Goal: Information Seeking & Learning: Compare options

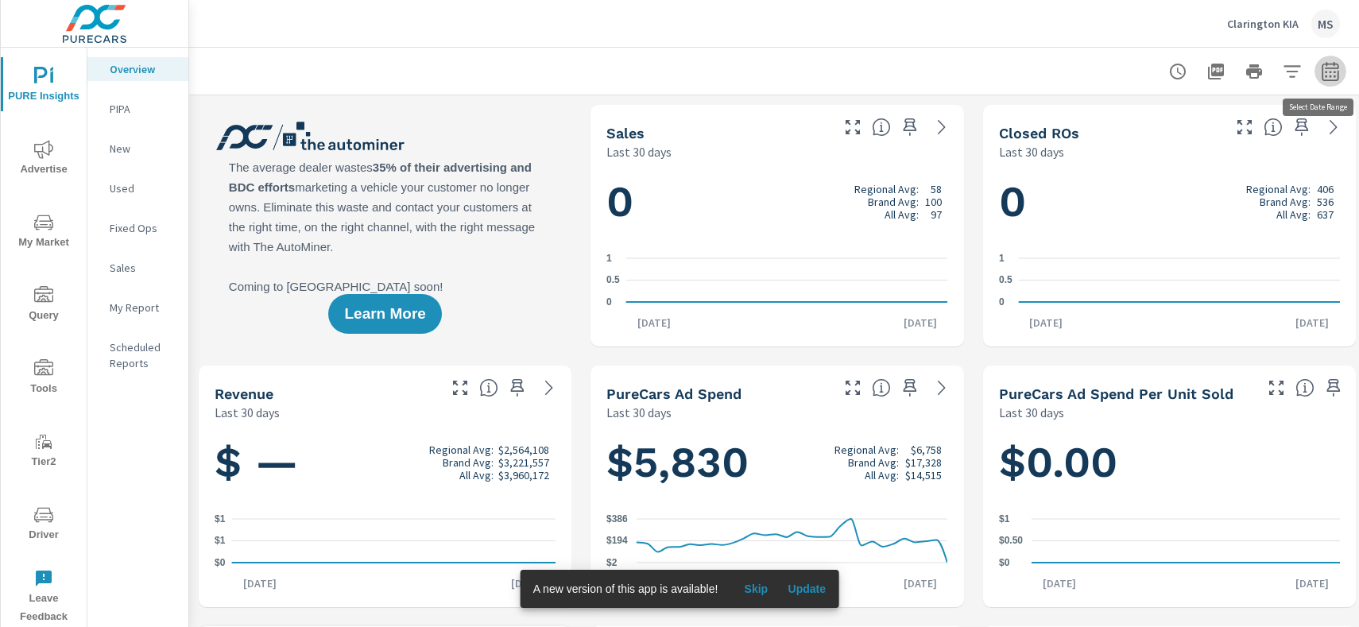
click at [1334, 74] on icon "button" at bounding box center [1330, 71] width 19 height 19
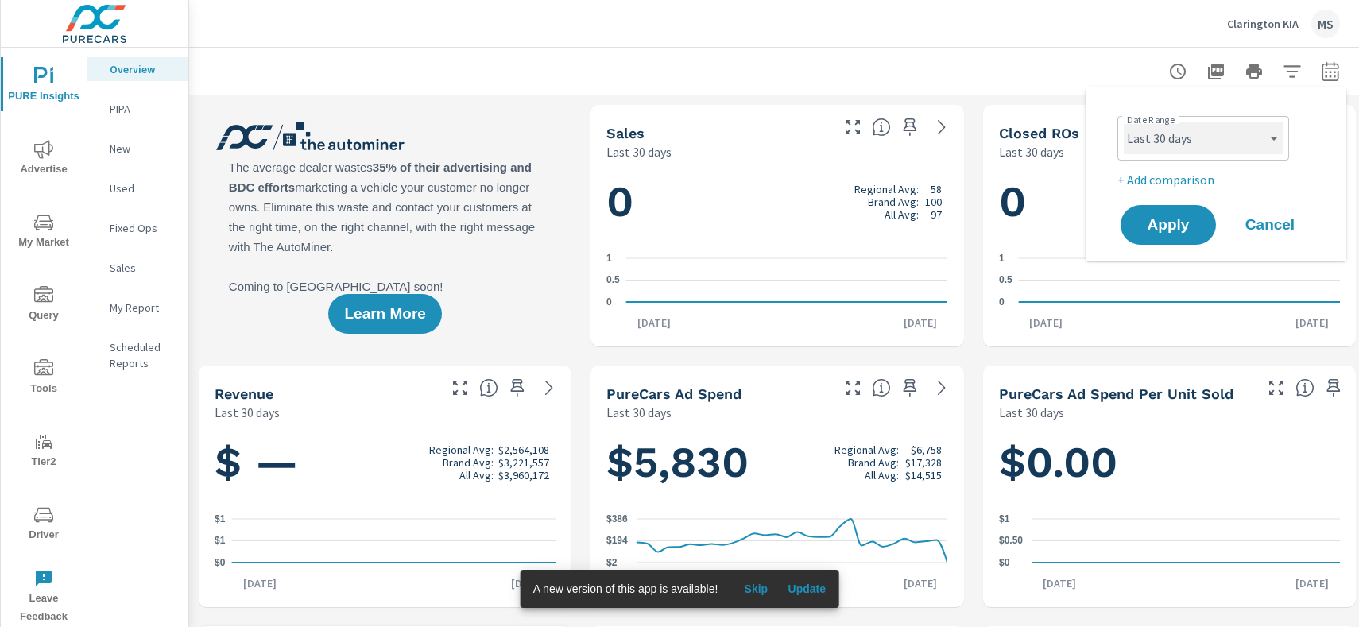
click at [1168, 149] on select "Custom Yesterday Last week Last 7 days Last 14 days Last 30 days Last 45 days L…" at bounding box center [1203, 138] width 159 height 32
select select "Last month"
click at [1124, 122] on select "Custom Yesterday Last week Last 7 days Last 14 days Last 30 days Last 45 days L…" at bounding box center [1203, 138] width 159 height 32
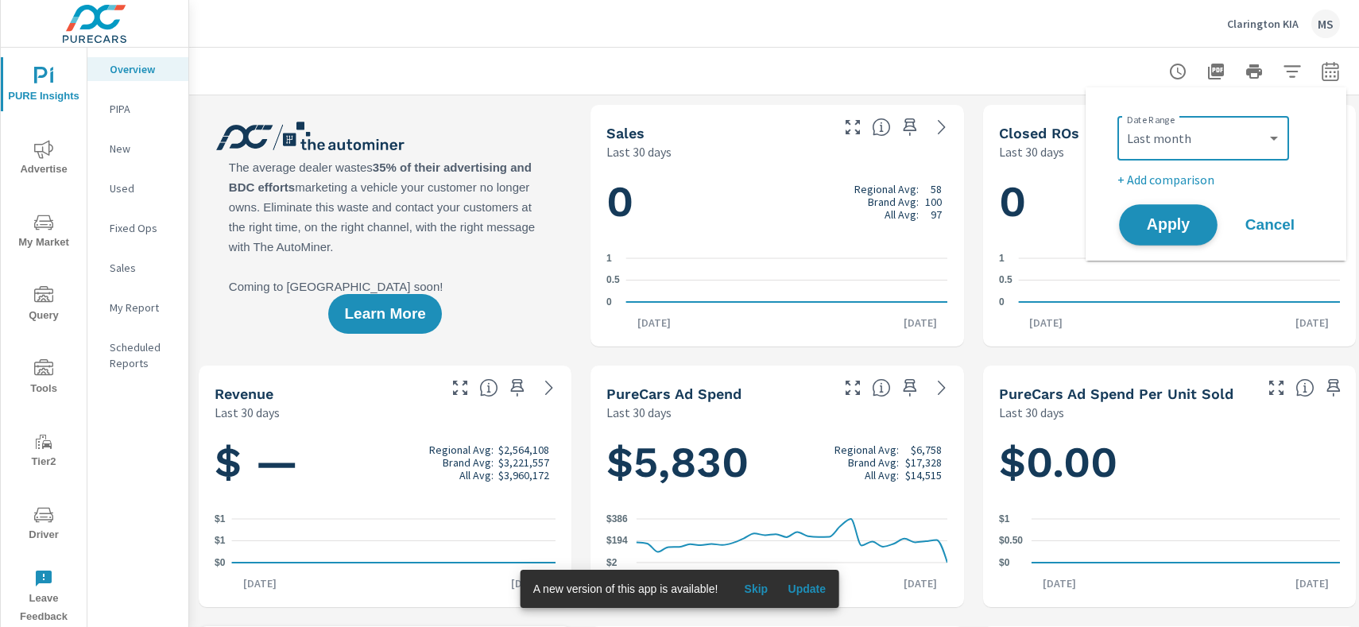
click at [1177, 229] on span "Apply" at bounding box center [1168, 225] width 65 height 15
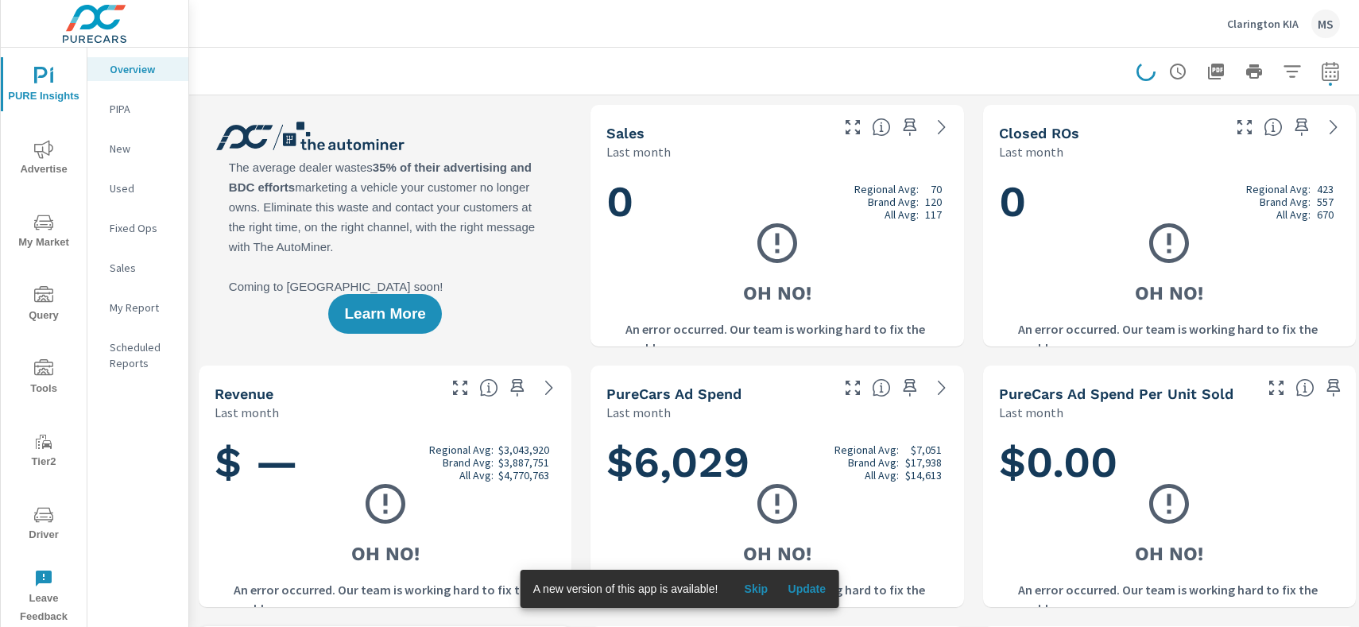
click at [53, 151] on span "Advertise" at bounding box center [44, 159] width 76 height 39
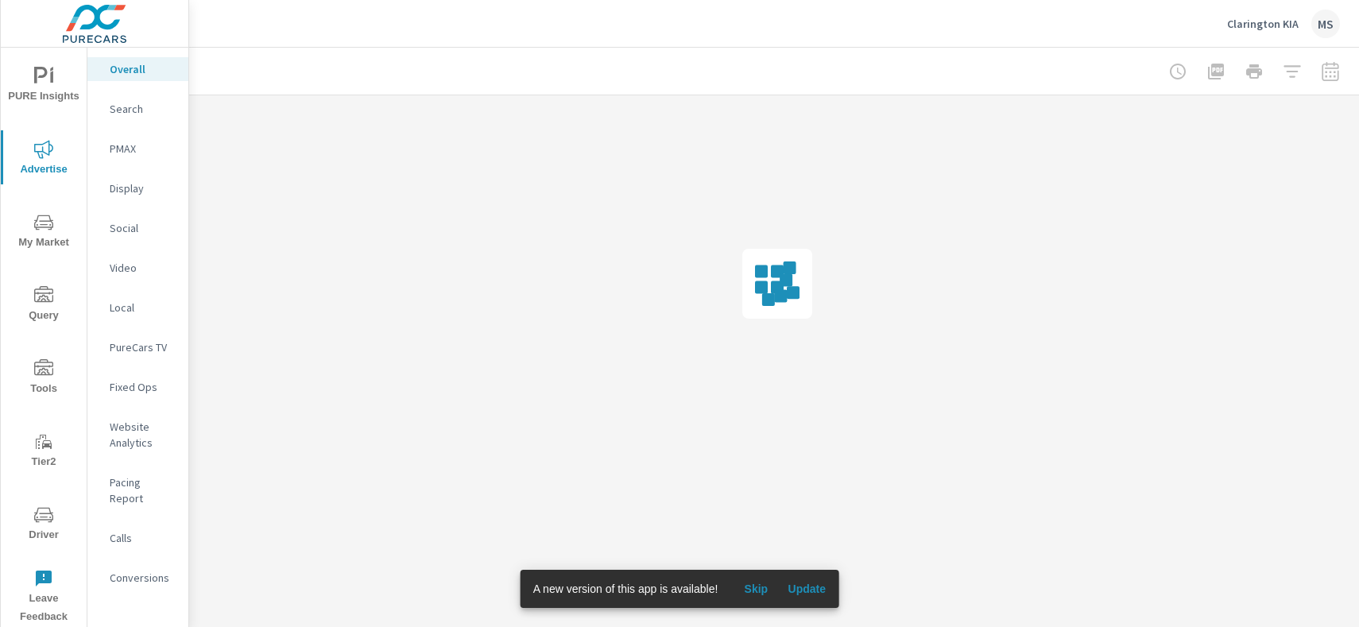
click at [125, 115] on p "Search" at bounding box center [143, 109] width 66 height 16
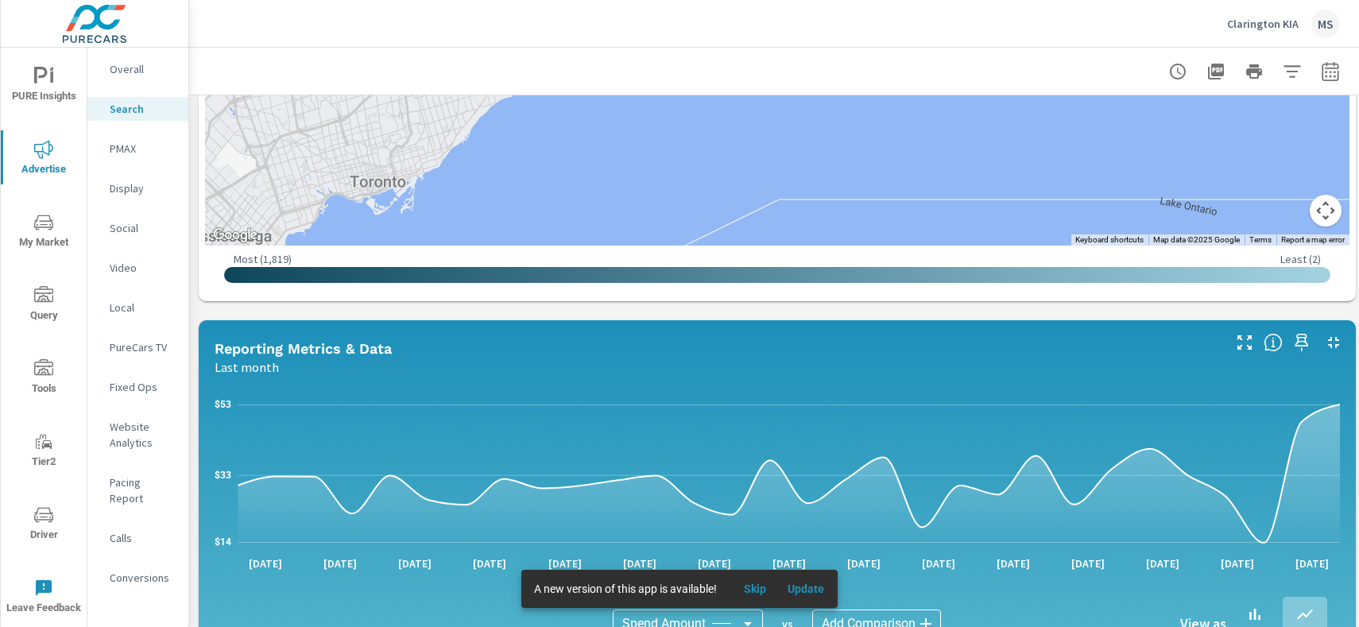
scroll to position [581, 0]
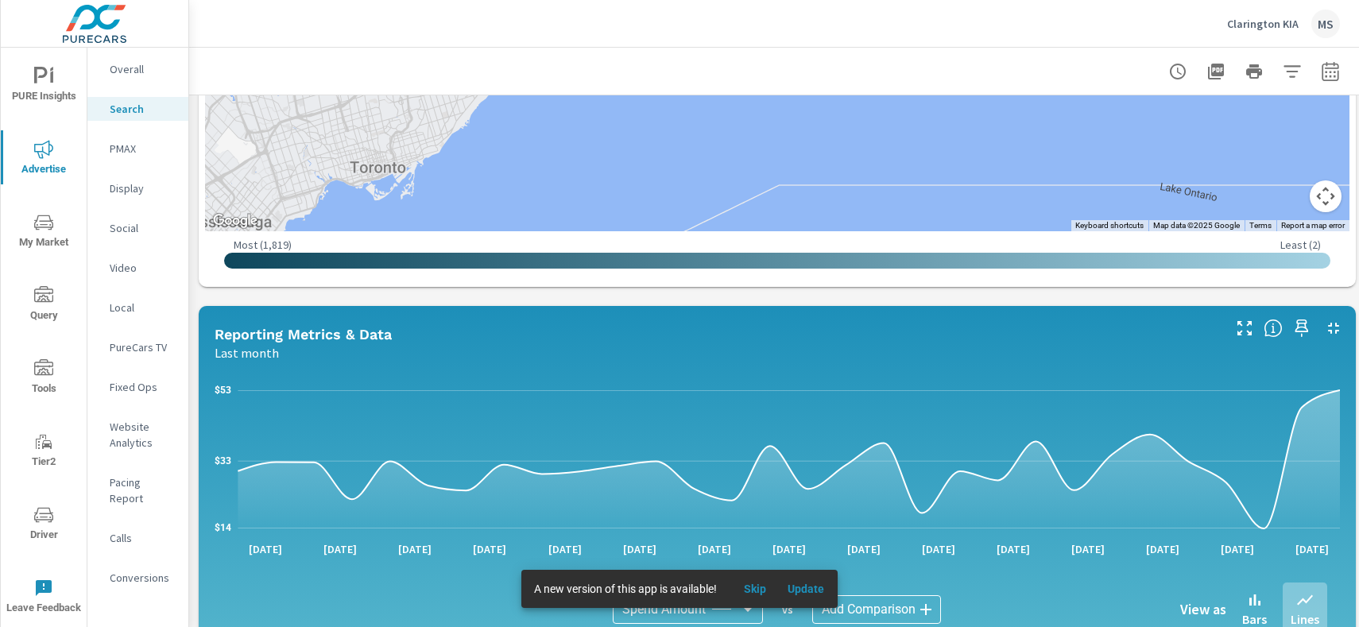
click at [1331, 77] on icon "button" at bounding box center [1330, 71] width 19 height 19
select select "Last month"
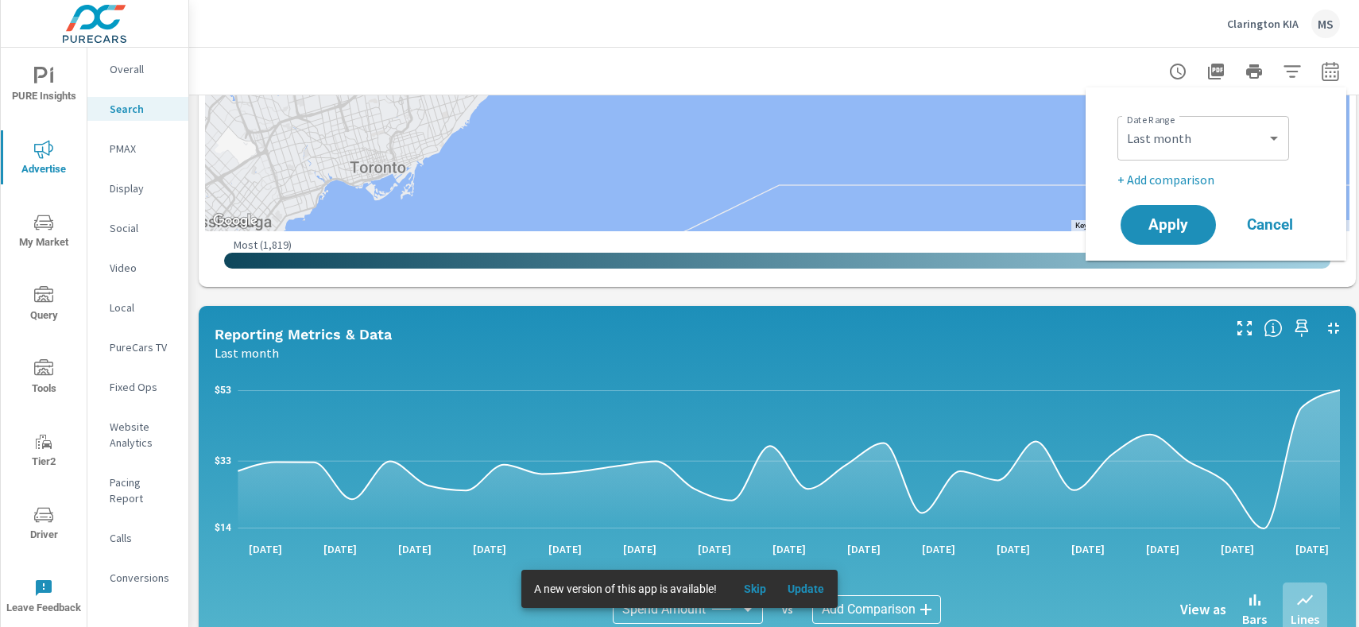
click at [1204, 184] on p "+ Add comparison" at bounding box center [1218, 179] width 203 height 19
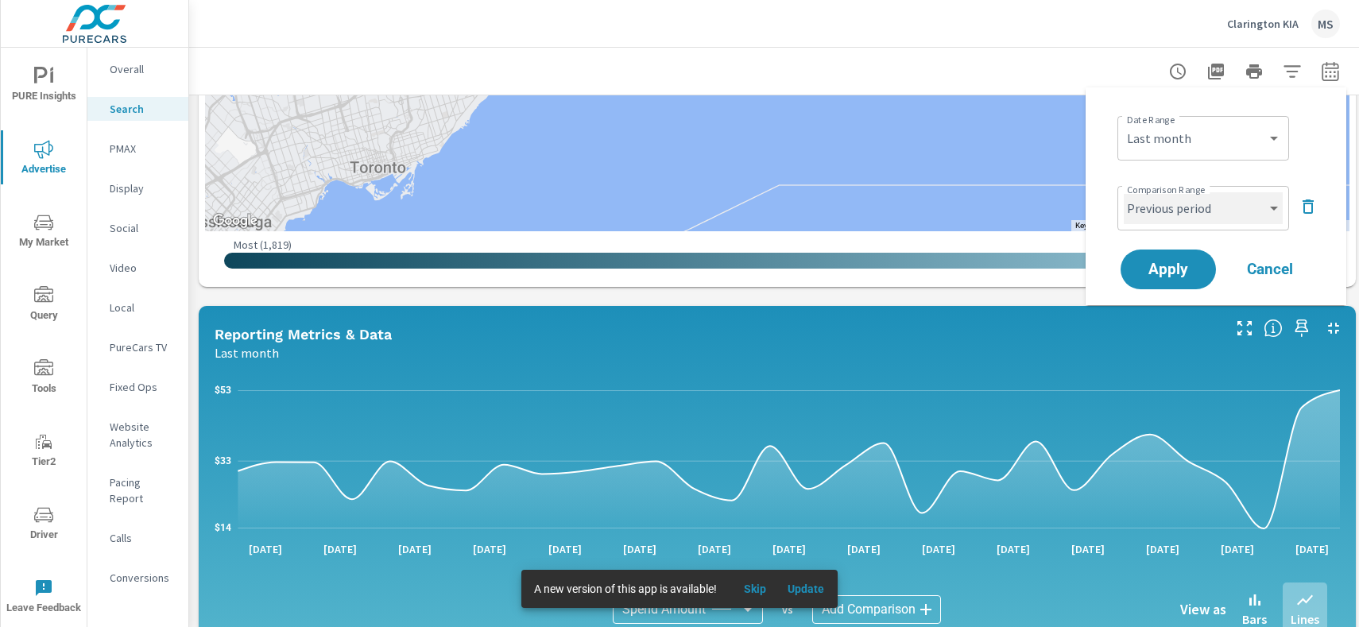
click at [1196, 207] on select "Custom Previous period Previous month Previous year" at bounding box center [1203, 208] width 159 height 32
select select "Previous month"
click at [1124, 192] on select "Custom Previous period Previous month Previous year" at bounding box center [1203, 208] width 159 height 32
click at [1180, 264] on span "Apply" at bounding box center [1168, 269] width 65 height 15
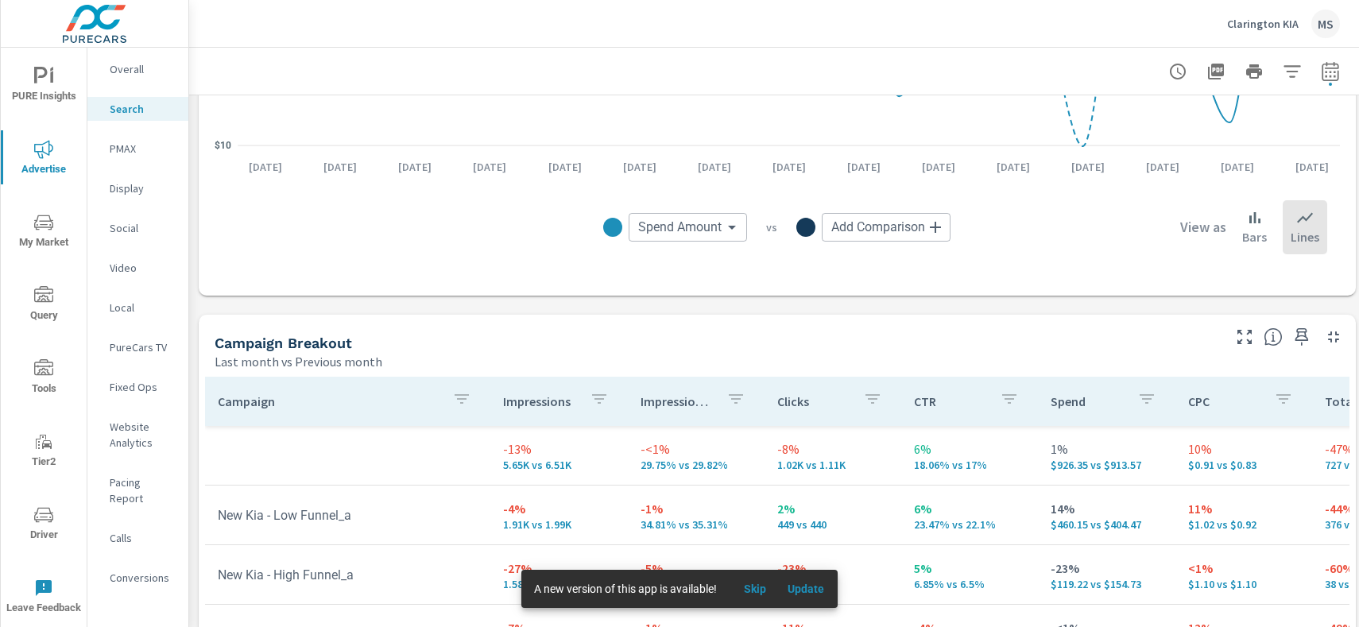
scroll to position [1352, 0]
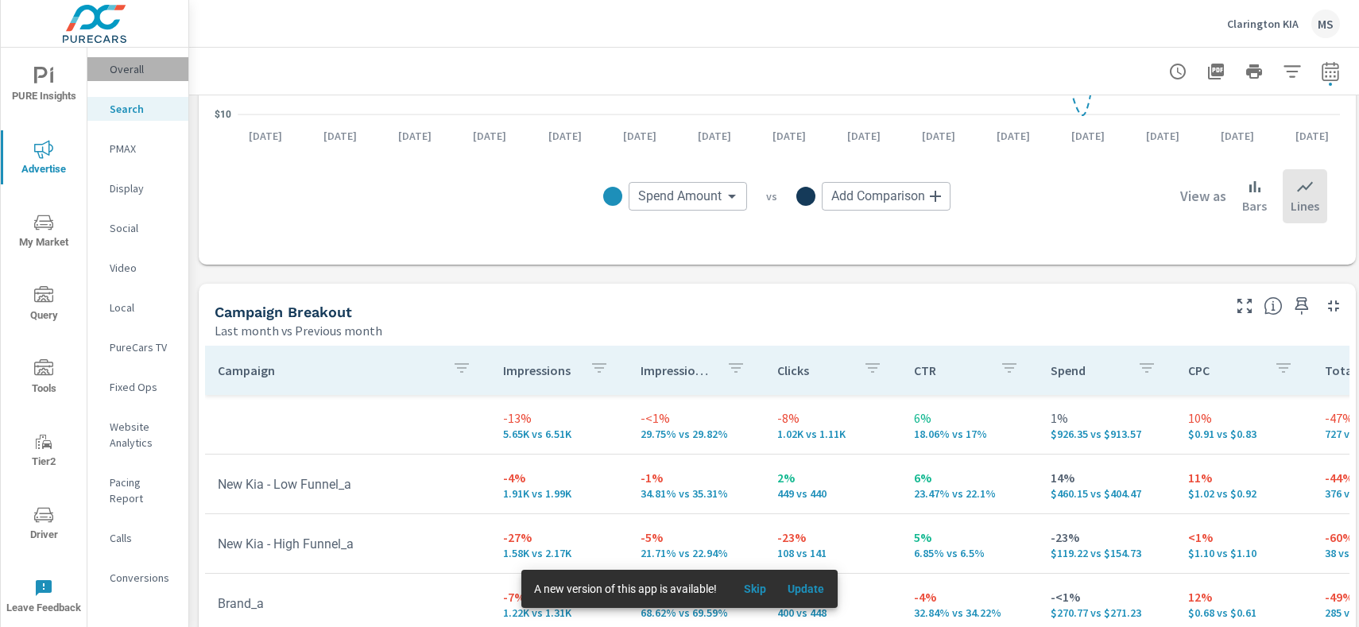
click at [130, 79] on div "Overall" at bounding box center [137, 69] width 101 height 24
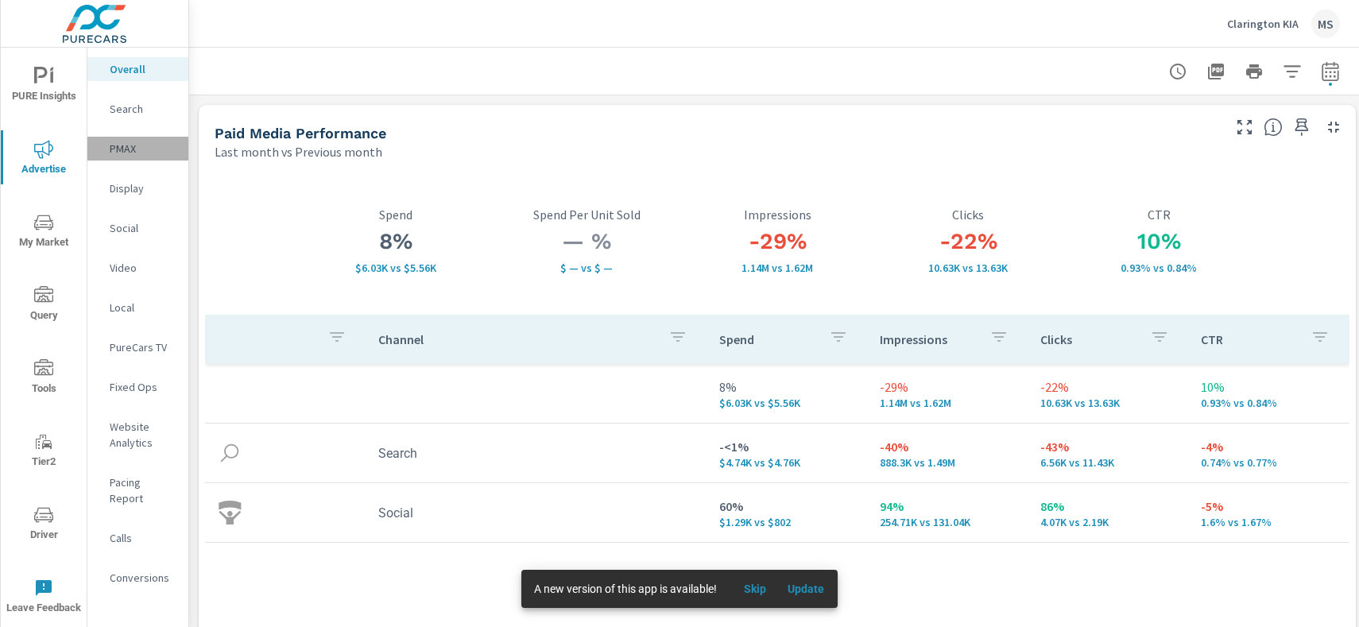
click at [139, 155] on p "PMAX" at bounding box center [143, 149] width 66 height 16
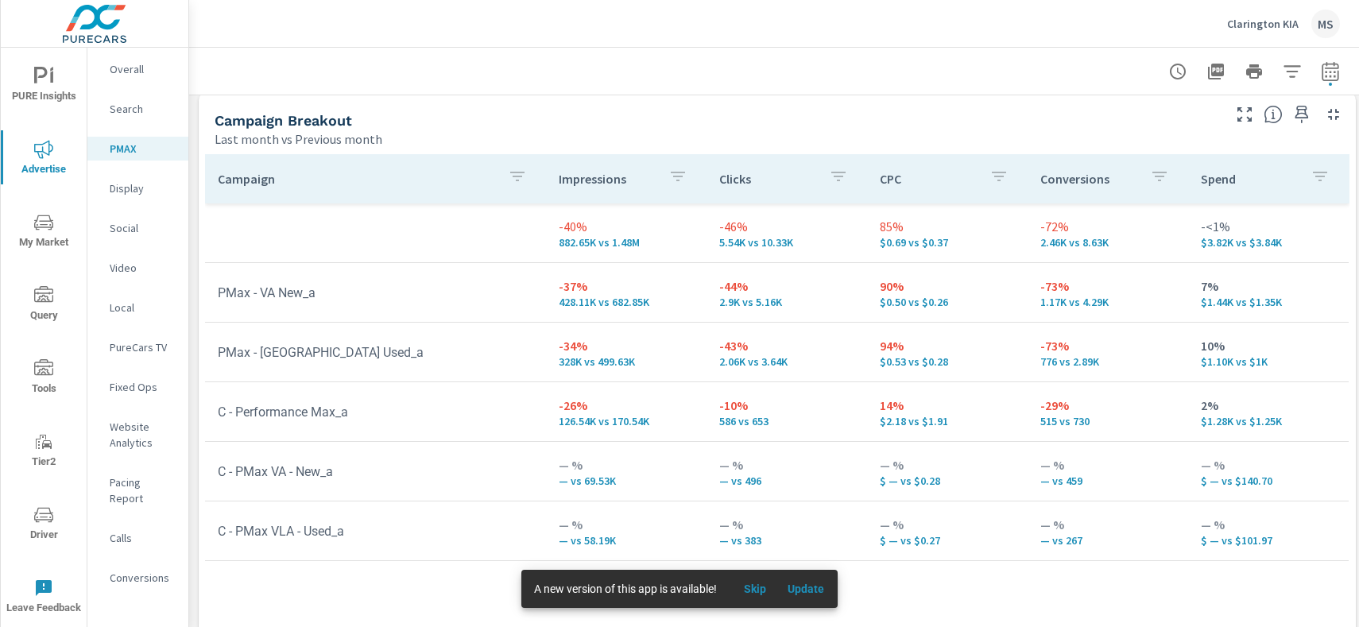
scroll to position [184, 0]
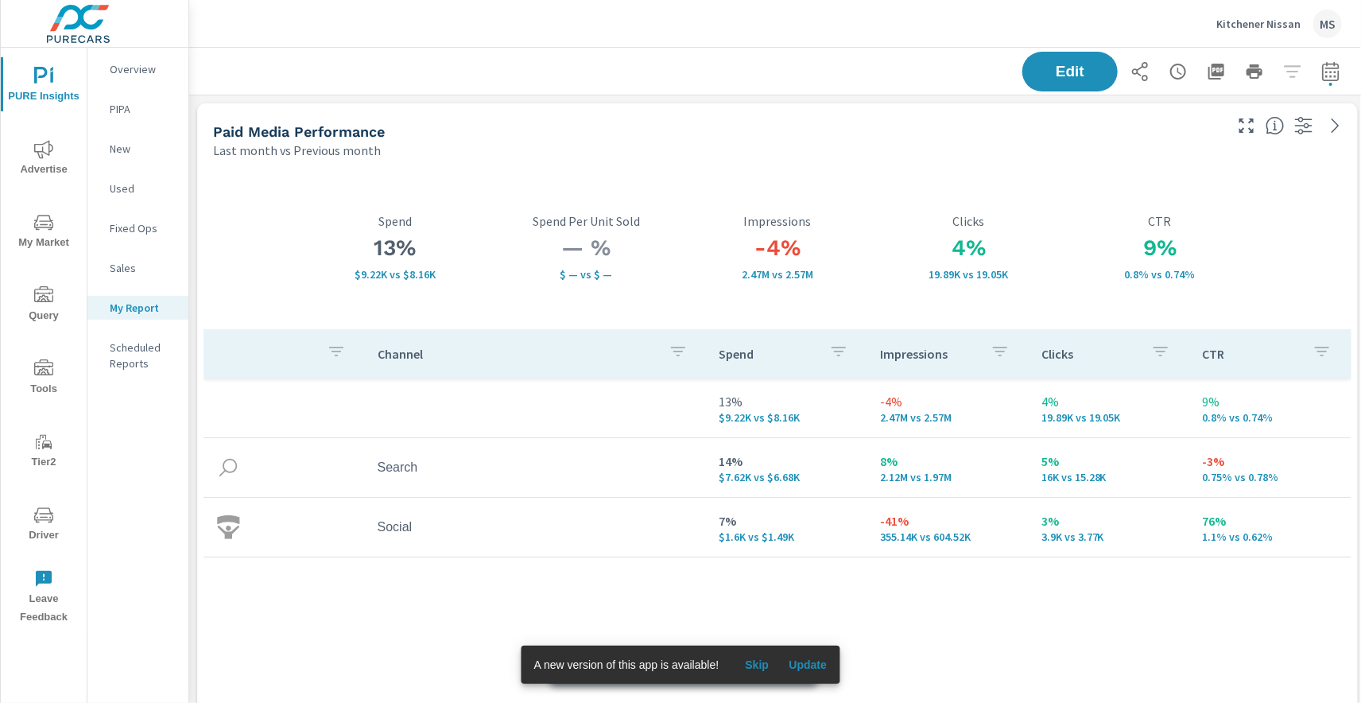
scroll to position [3664, 1176]
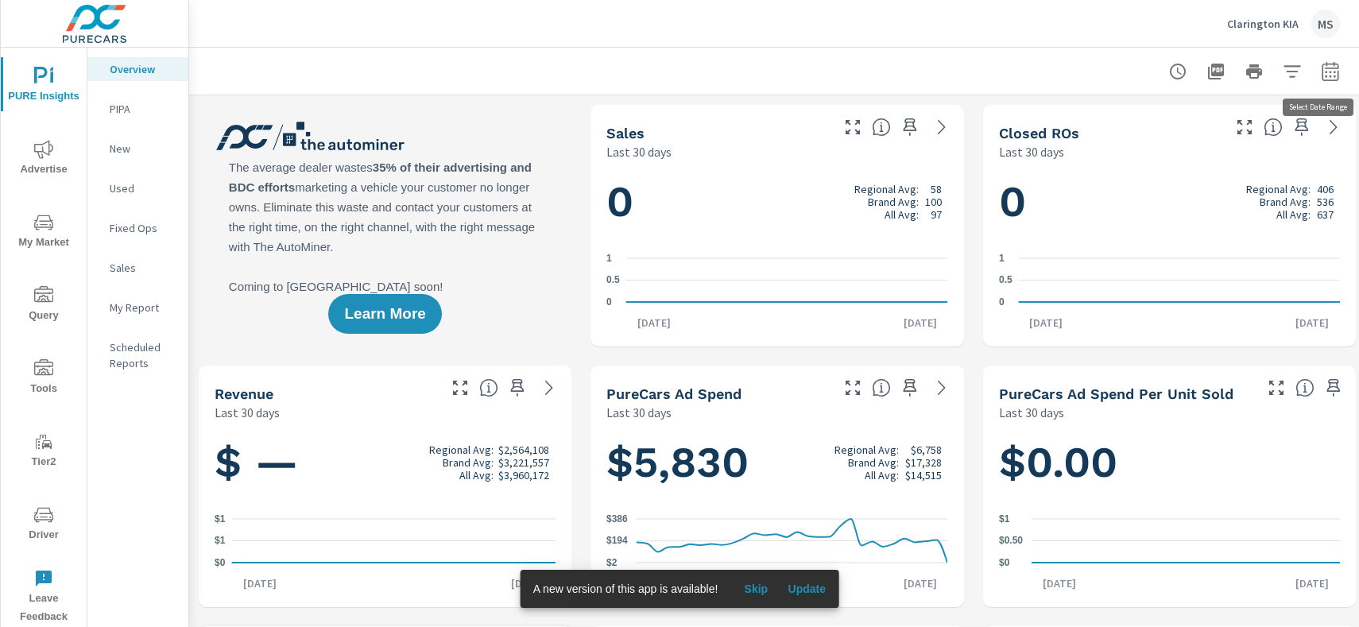
click at [1332, 77] on icon "button" at bounding box center [1330, 71] width 19 height 19
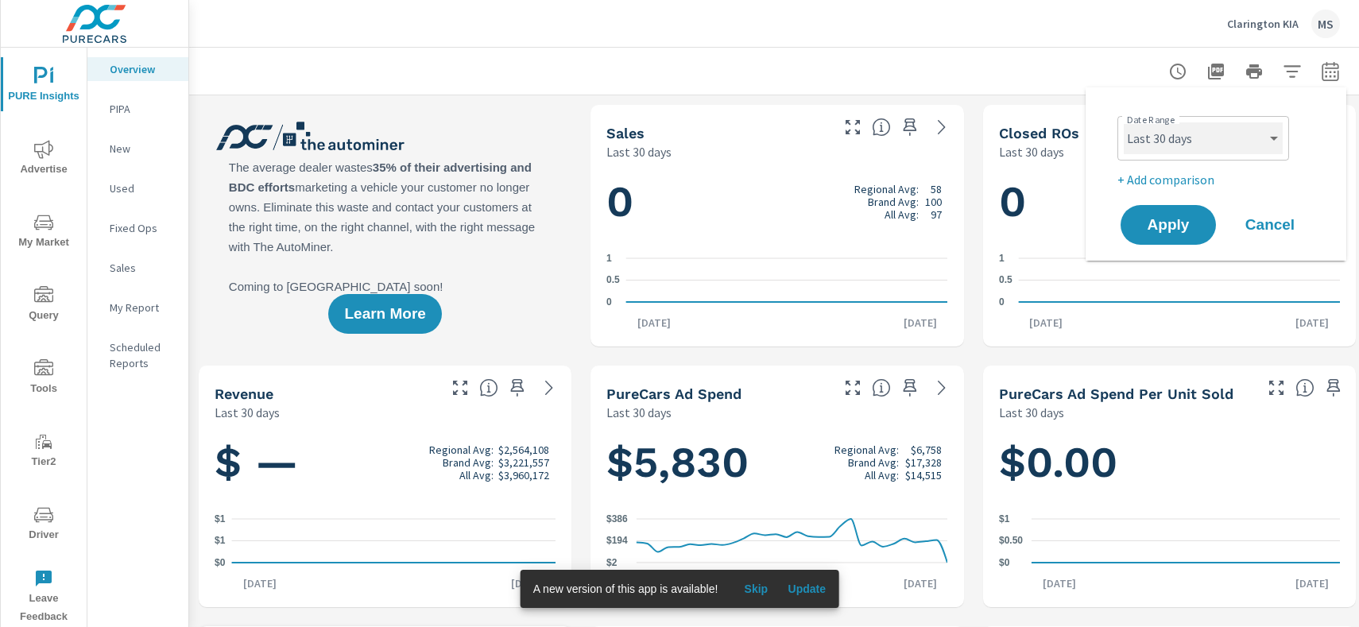
click at [1168, 141] on select "Custom Yesterday Last week Last 7 days Last 14 days Last 30 days Last 45 days L…" at bounding box center [1203, 138] width 159 height 32
select select "Last month"
click at [1124, 122] on select "Custom Yesterday Last week Last 7 days Last 14 days Last 30 days Last 45 days L…" at bounding box center [1203, 138] width 159 height 32
click at [1163, 175] on p "+ Add comparison" at bounding box center [1218, 179] width 203 height 19
select select "Previous period"
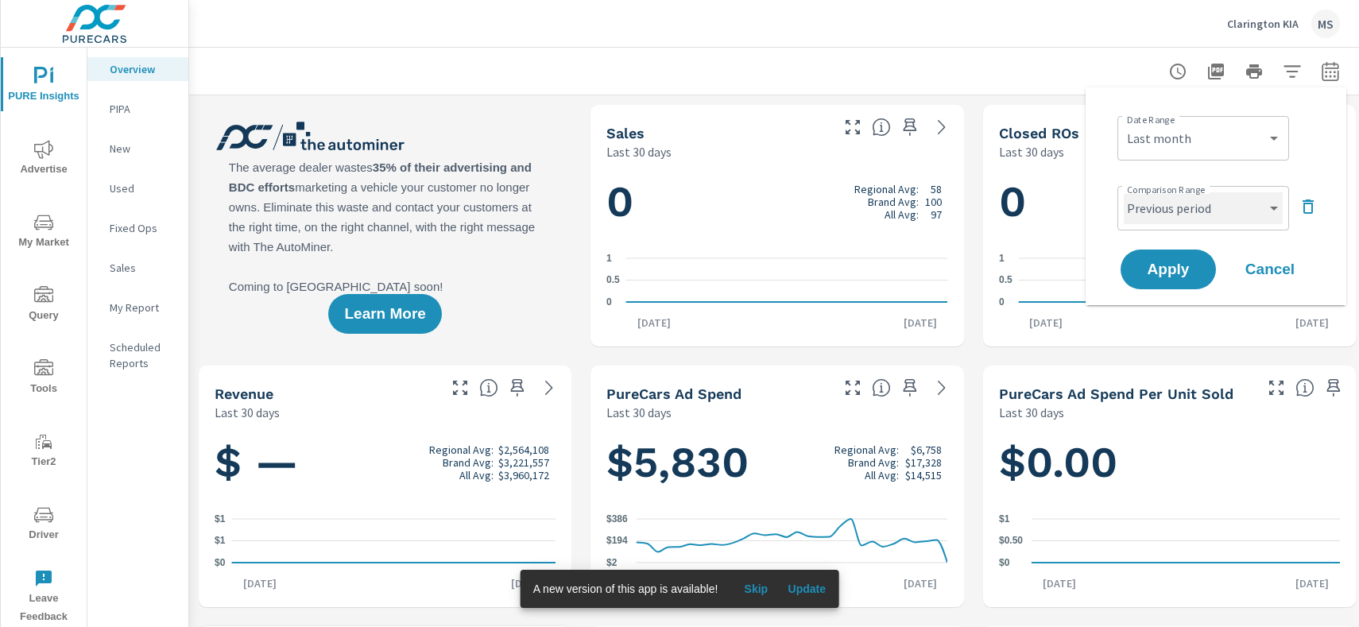
click at [1164, 199] on select "Custom Previous period Previous month Previous year" at bounding box center [1203, 208] width 159 height 32
click at [1157, 137] on select "Custom Yesterday Last week Last 7 days Last 14 days Last 30 days Last 45 days L…" at bounding box center [1203, 138] width 159 height 32
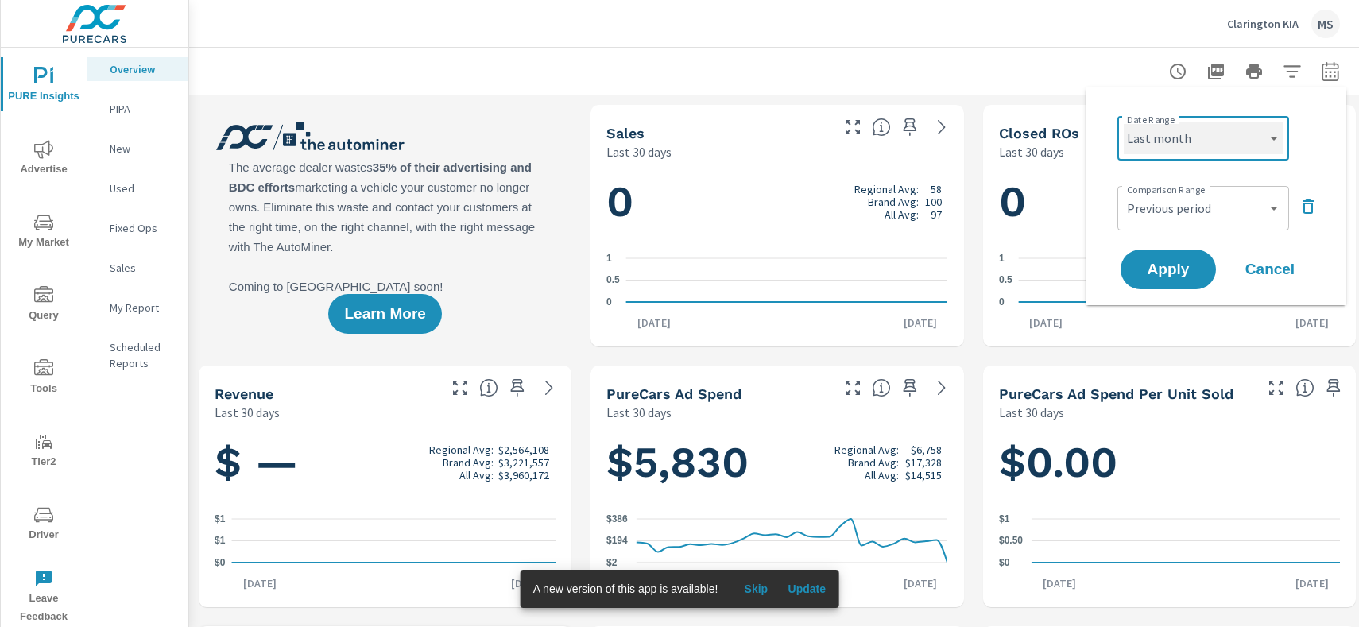
select select "Month to date"
click at [1124, 122] on select "Custom Yesterday Last week Last 7 days Last 14 days Last 30 days Last 45 days L…" at bounding box center [1203, 138] width 159 height 32
click at [1168, 203] on select "Custom Previous period Previous month Previous year" at bounding box center [1203, 208] width 159 height 32
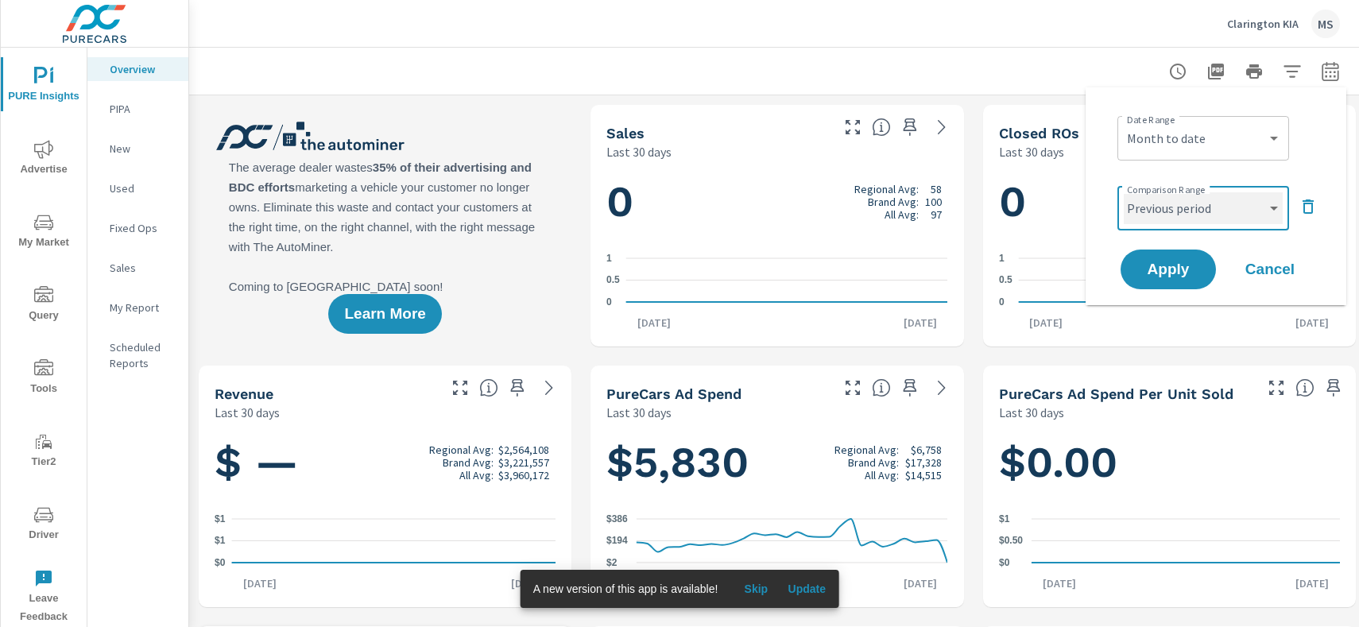
select select "Previous month"
click at [1124, 192] on select "Custom Previous period Previous month Previous year" at bounding box center [1203, 208] width 159 height 32
click at [1165, 273] on span "Apply" at bounding box center [1168, 269] width 65 height 15
